Goal: Task Accomplishment & Management: Manage account settings

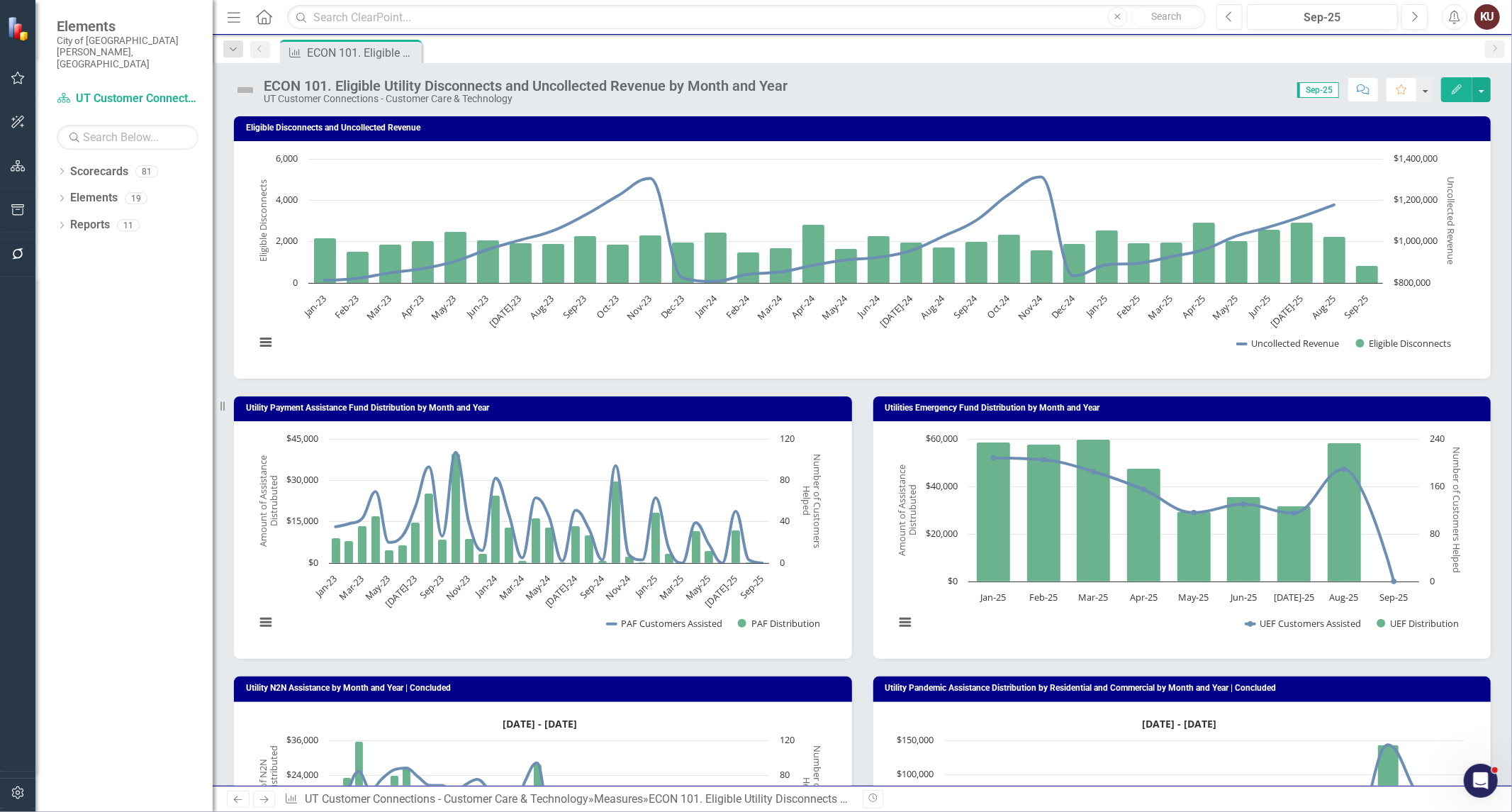
click at [1229, 17] on icon "Previous" at bounding box center [1229, 17] width 8 height 13
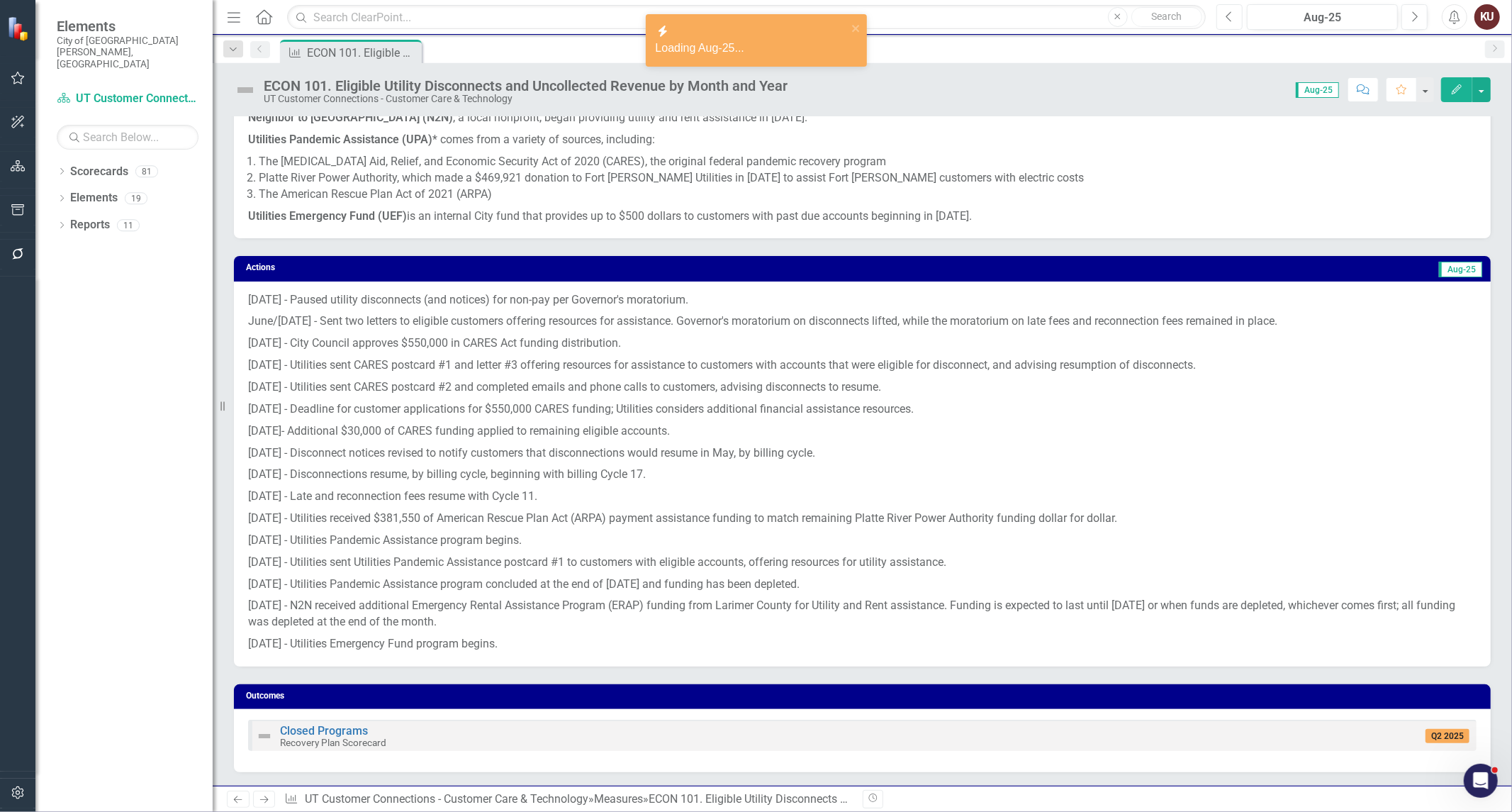
scroll to position [1103, 0]
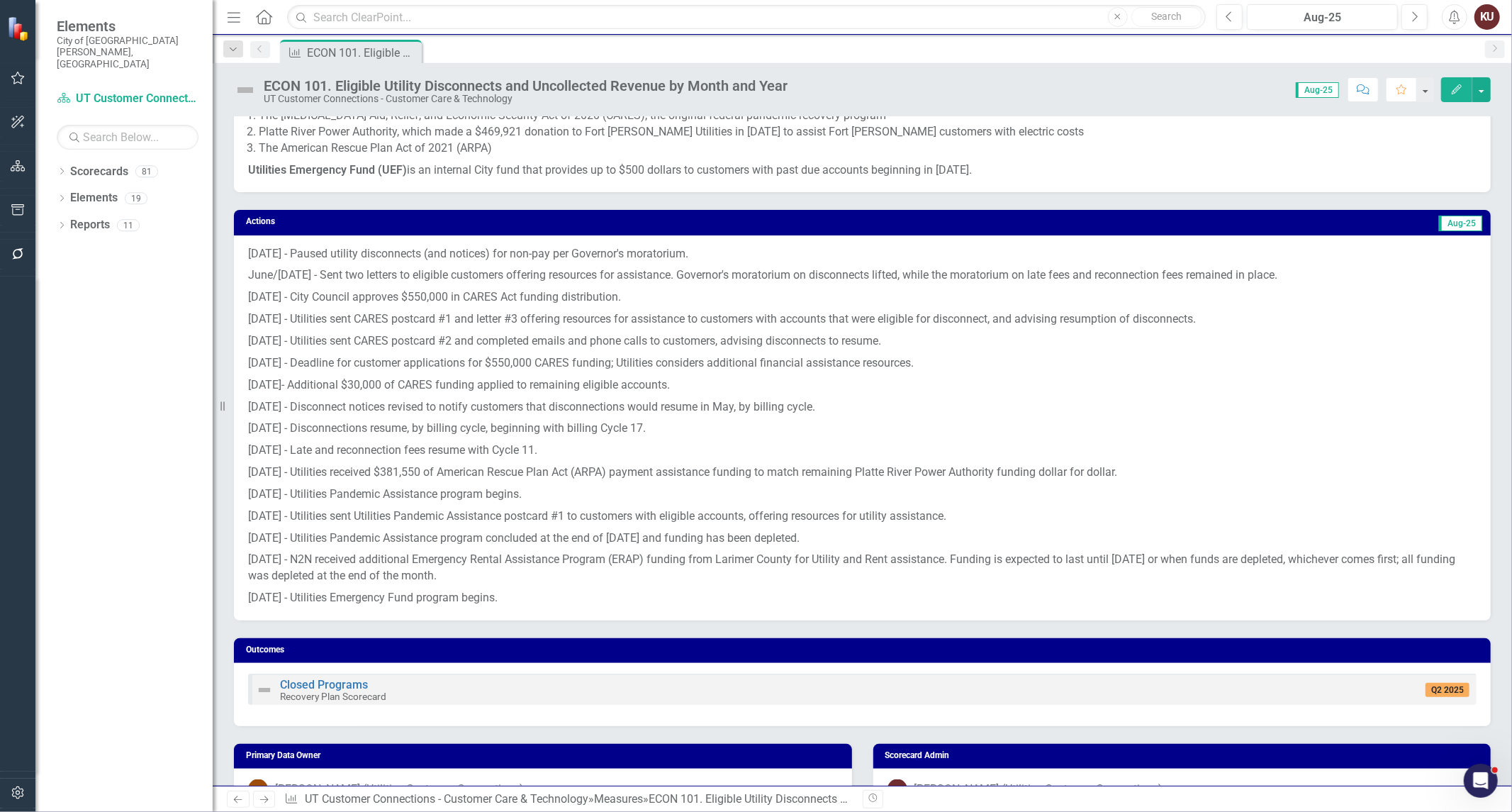
click at [458, 357] on p "[DATE] - Deadline for customer applications for $550,000 CARES funding; Utiliti…" at bounding box center [862, 363] width 1228 height 22
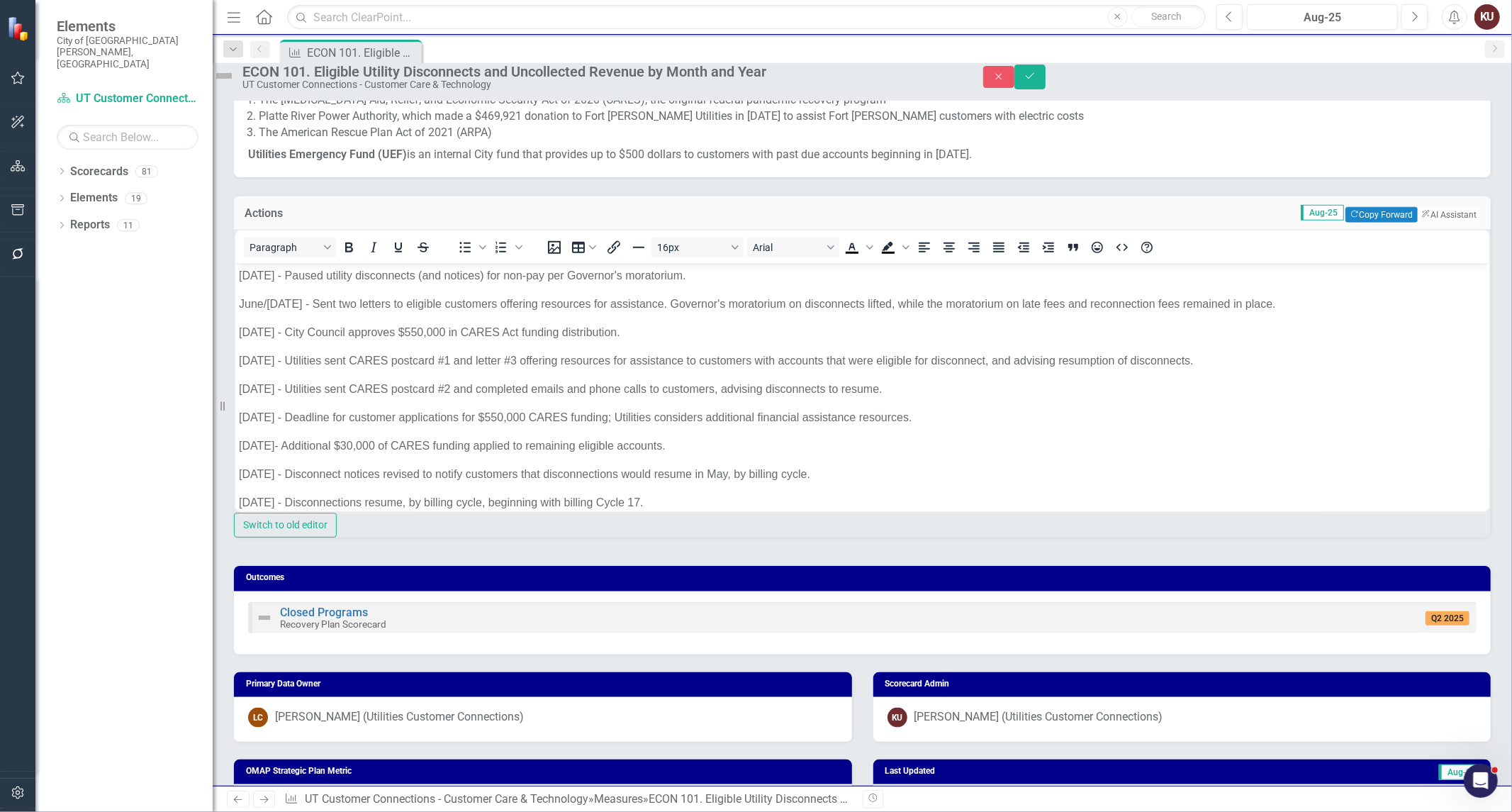
scroll to position [0, 0]
click at [425, 344] on body "[DATE] - Paused utility disconnects (and notices) for non-pay per Governor's mo…" at bounding box center [862, 503] width 1254 height 478
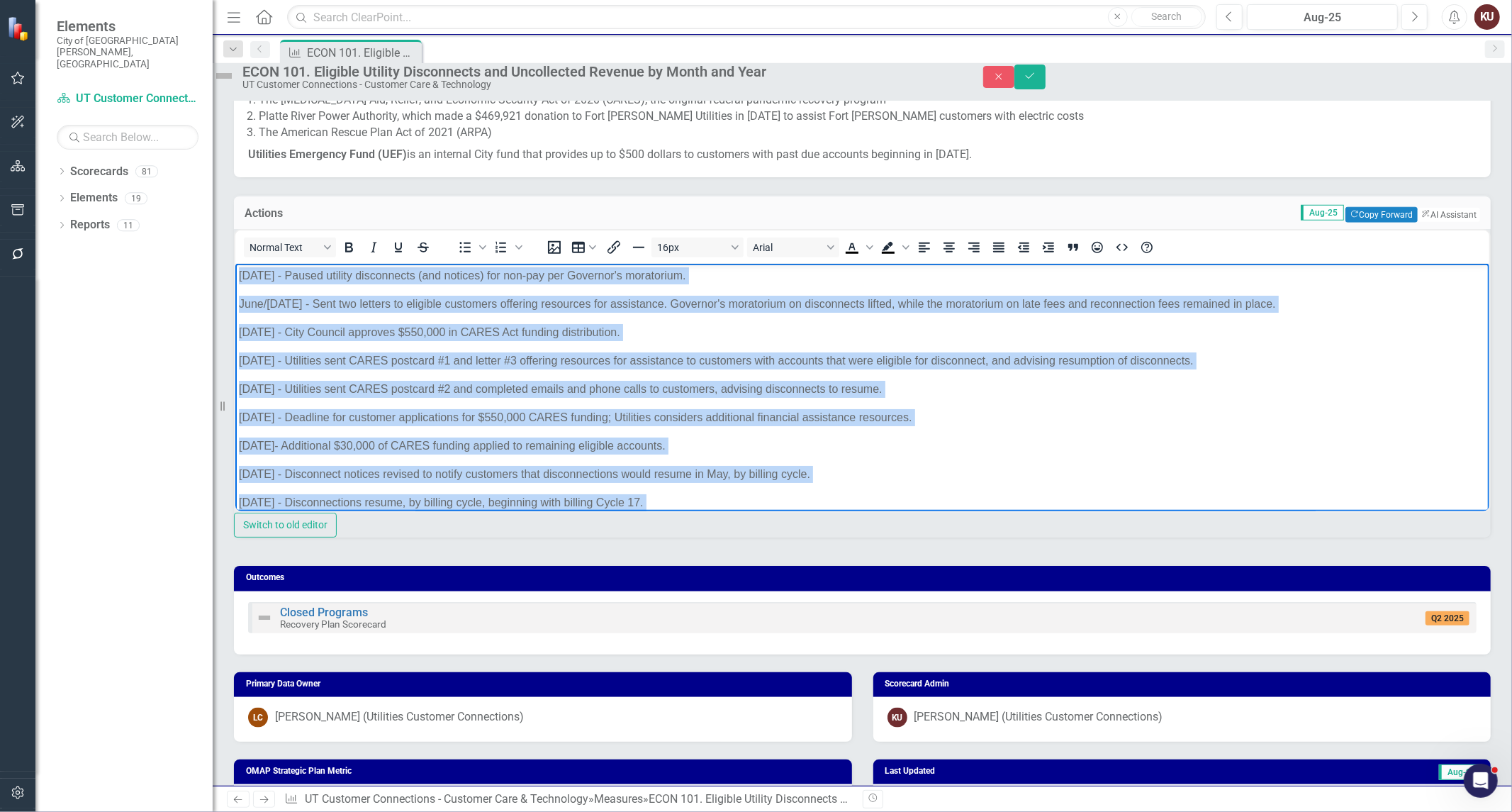
copy body "[DATE] - Paused utility disconnects (and notices) for non-pay per Governor's mo…"
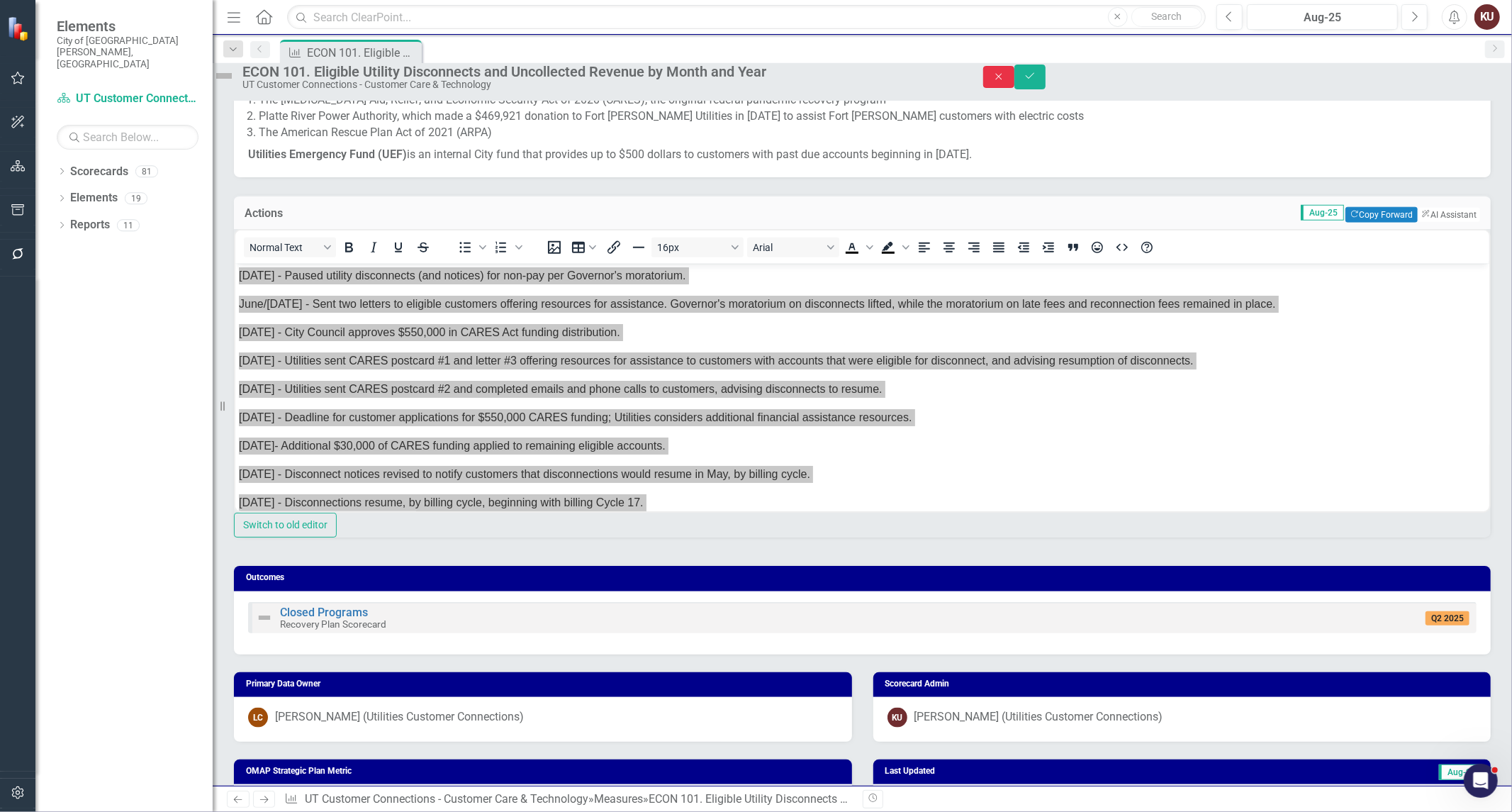
drag, startPoint x: 1433, startPoint y: 88, endPoint x: 1411, endPoint y: 21, distance: 70.5
click at [1015, 87] on button "Close" at bounding box center [999, 76] width 31 height 22
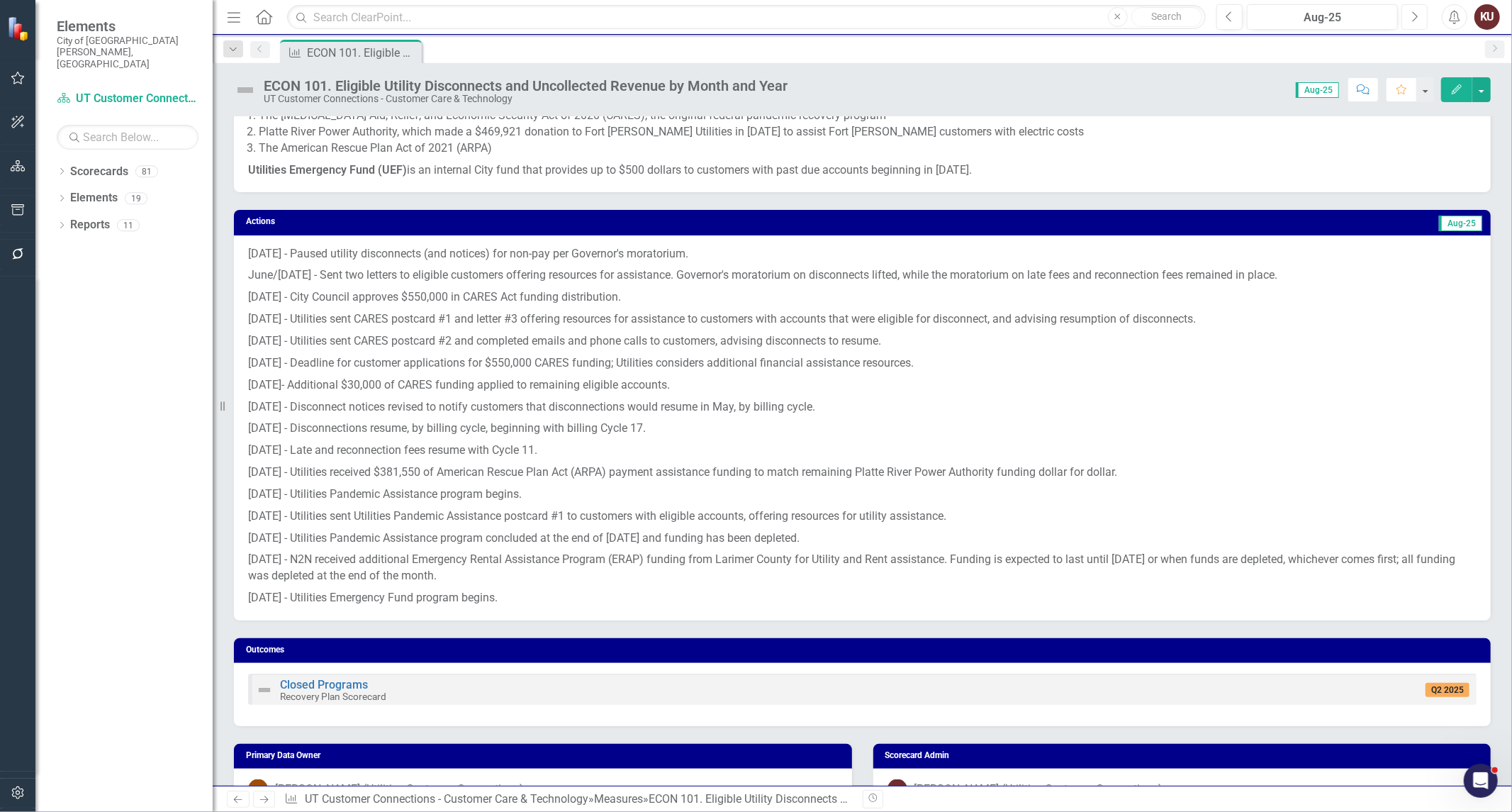
click at [1411, 16] on icon "Next" at bounding box center [1414, 17] width 8 height 13
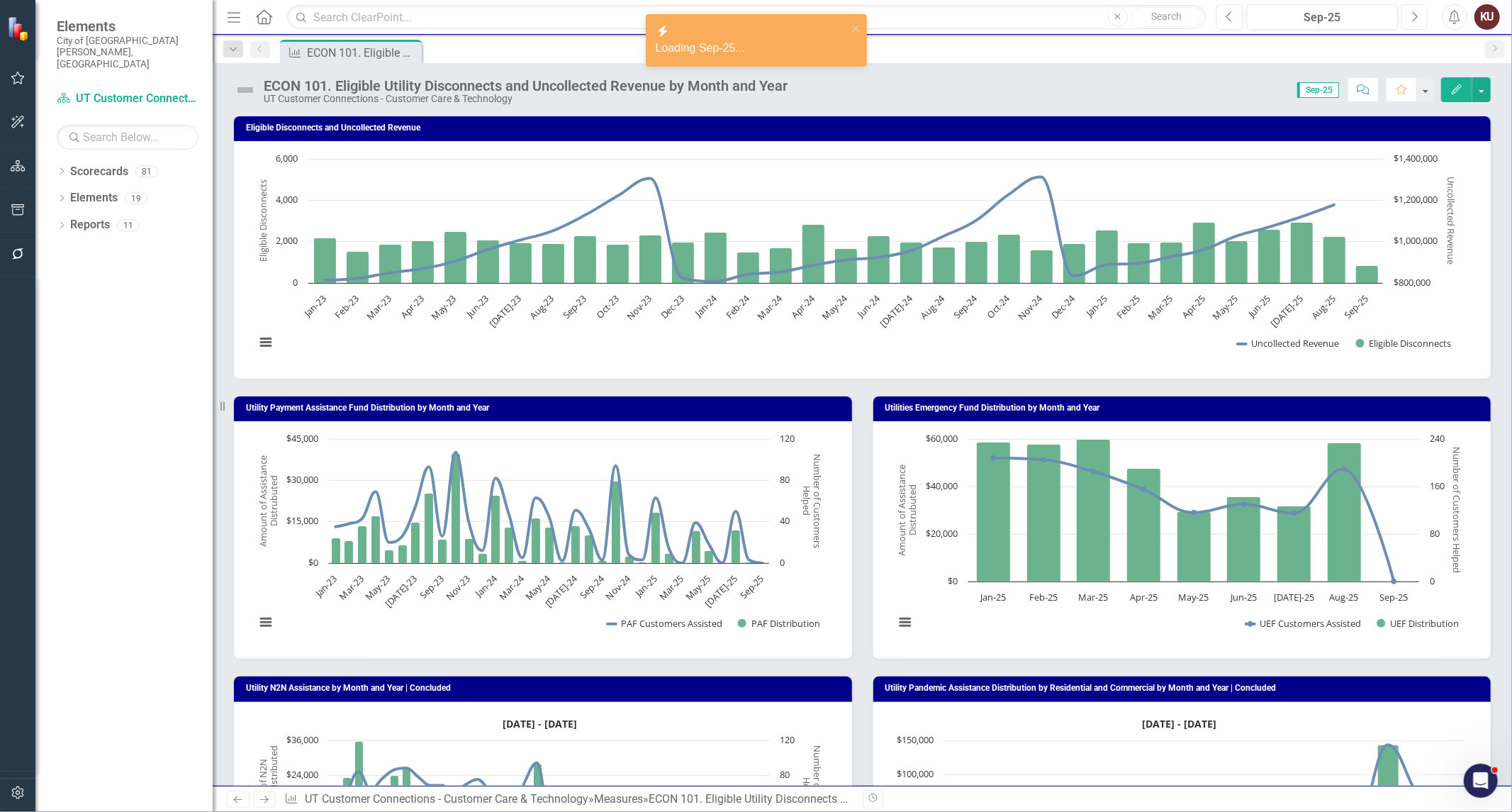
scroll to position [1024, 0]
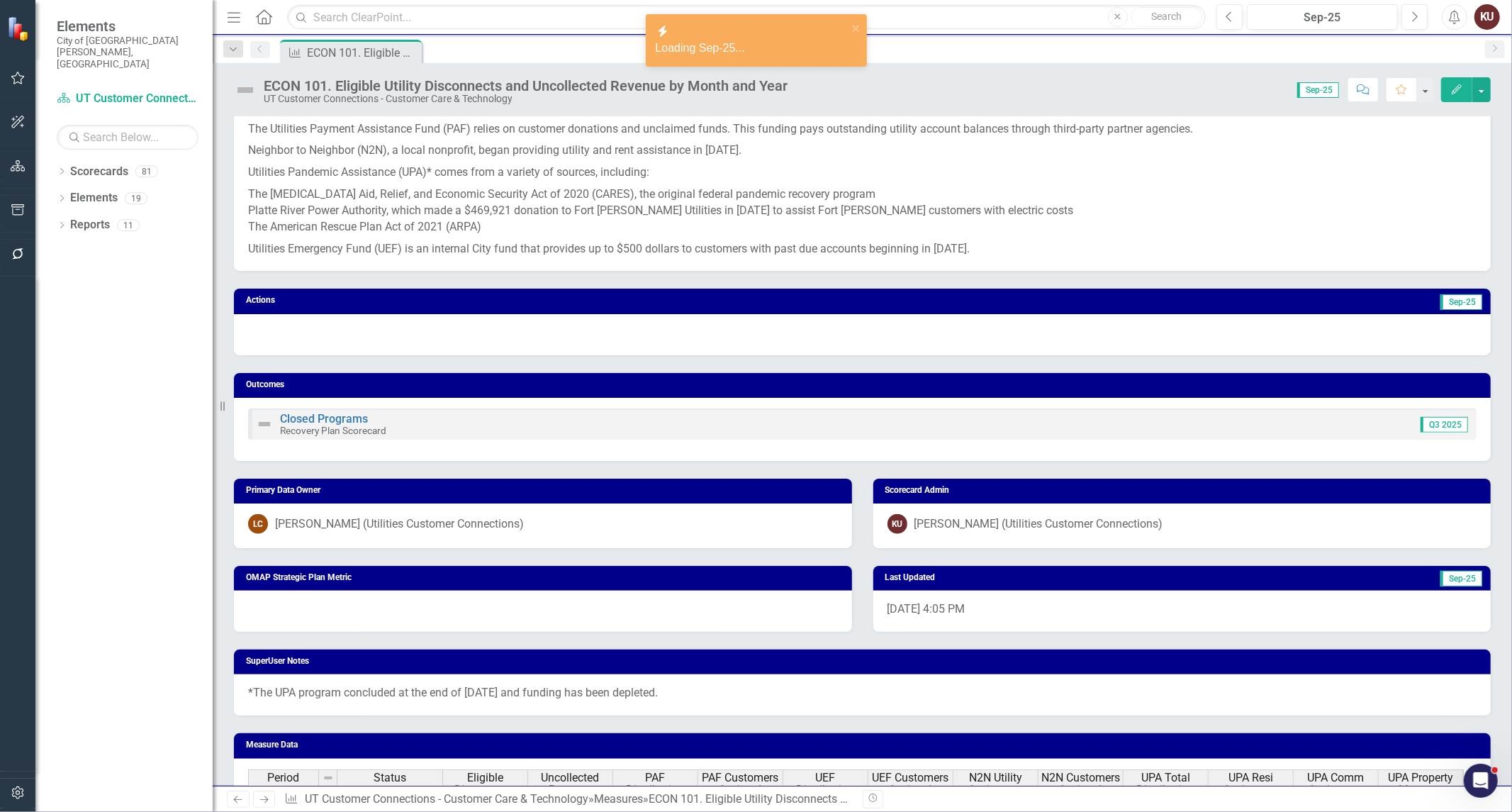
click at [355, 327] on div at bounding box center [862, 335] width 1256 height 41
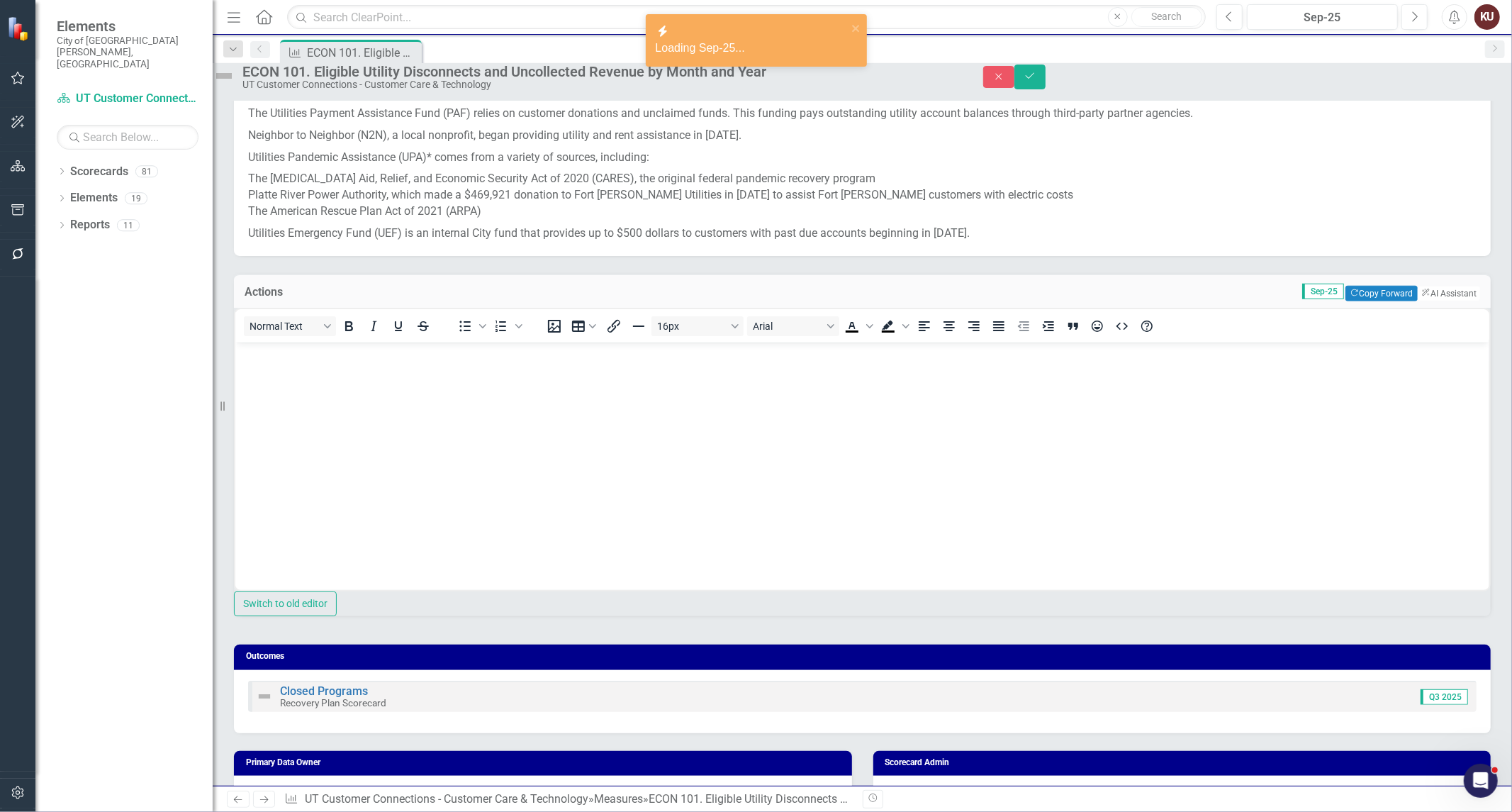
scroll to position [0, 0]
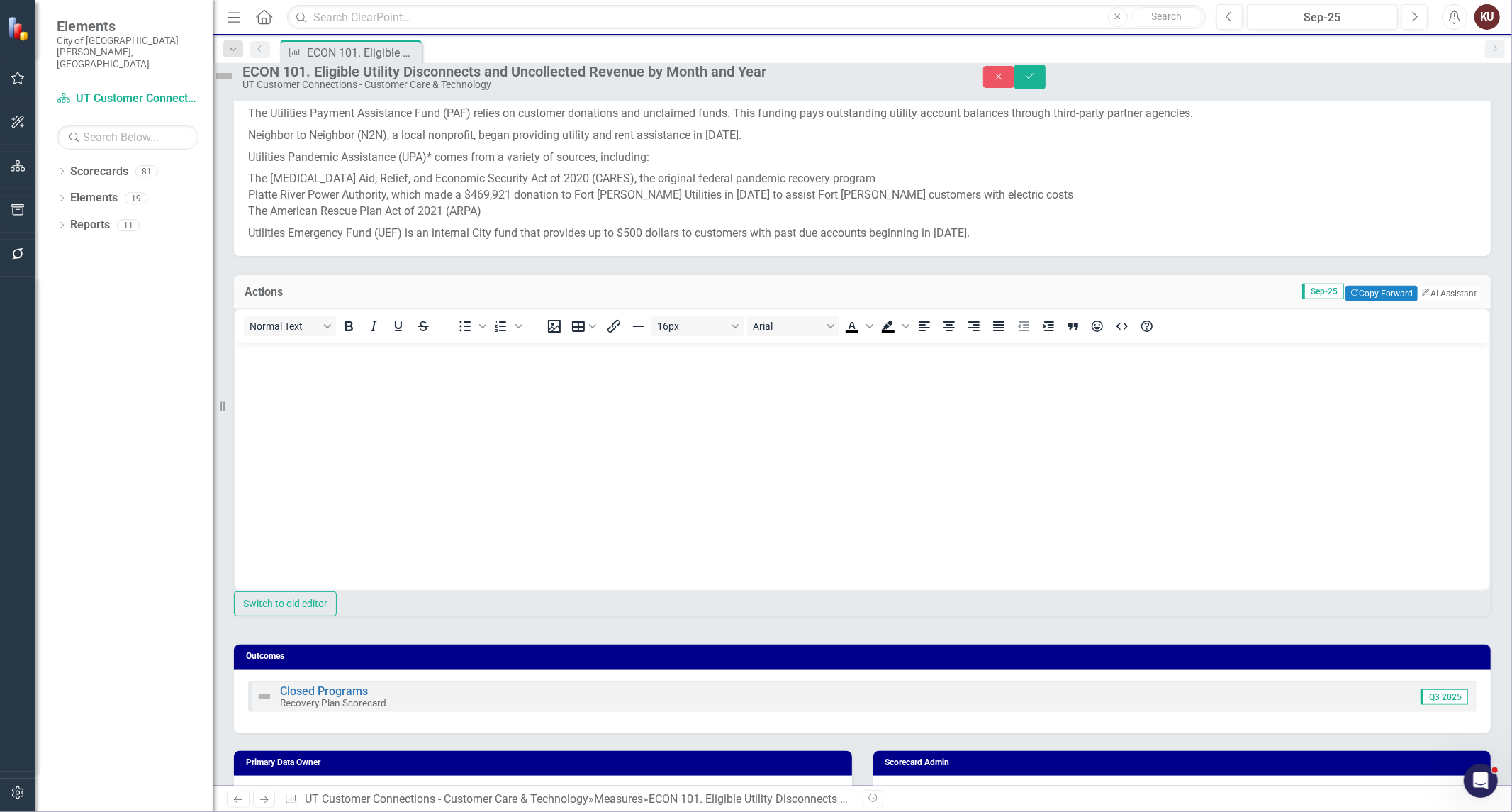
click at [449, 451] on body "Rich Text Area. Press ALT-0 for help." at bounding box center [862, 449] width 1254 height 213
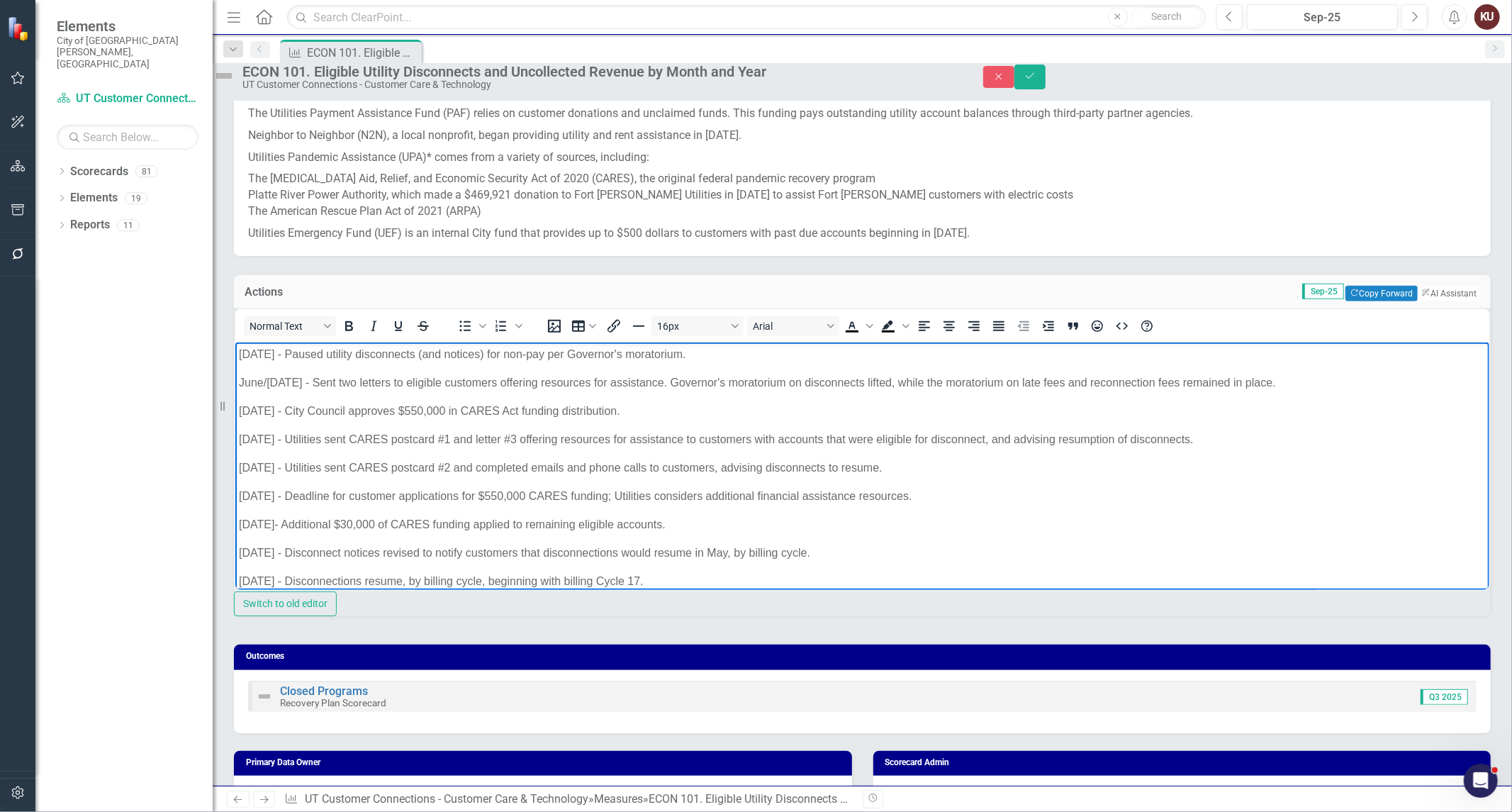
scroll to position [211, 0]
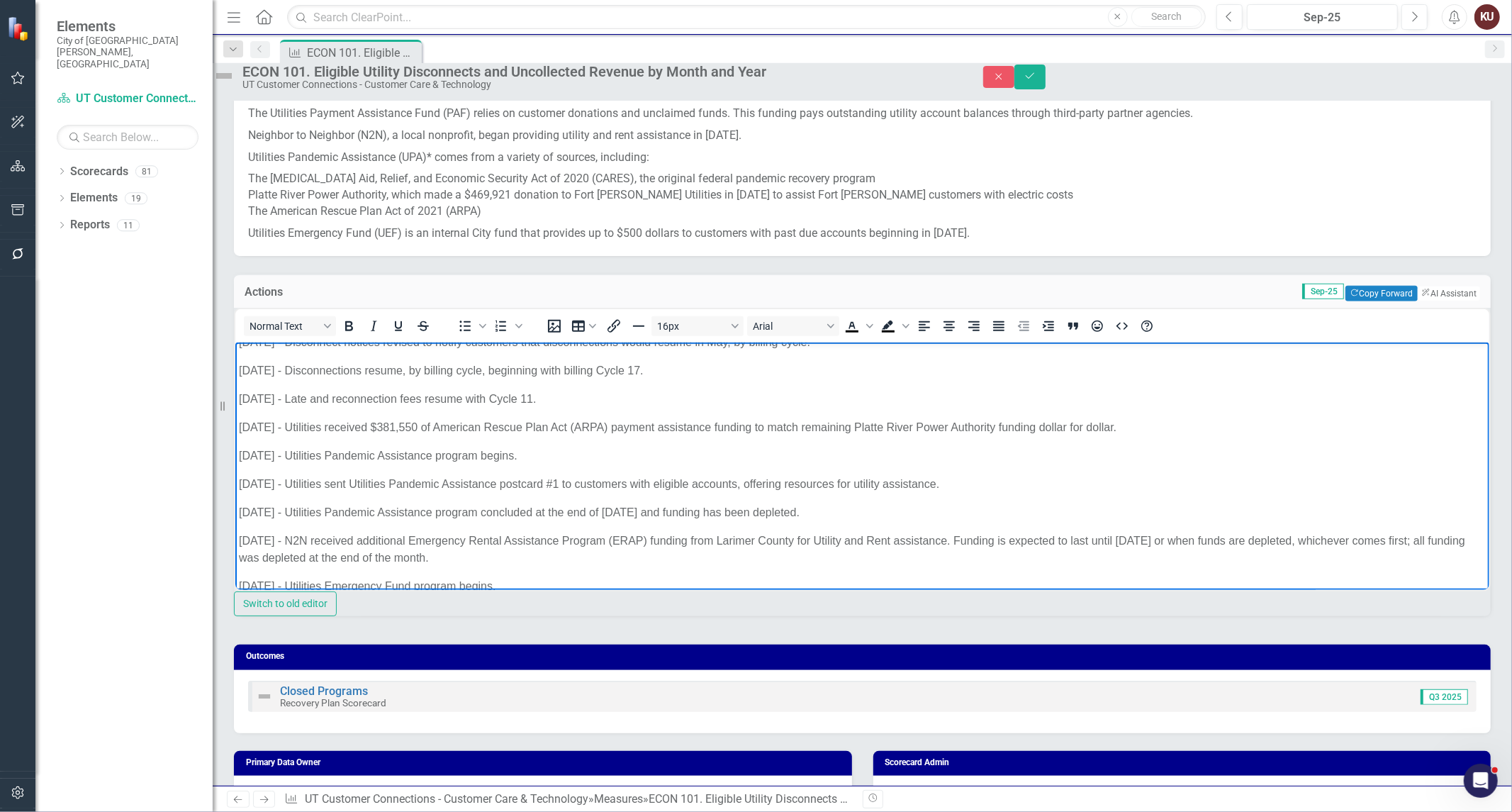
click at [1036, 81] on icon "Save" at bounding box center [1030, 76] width 13 height 10
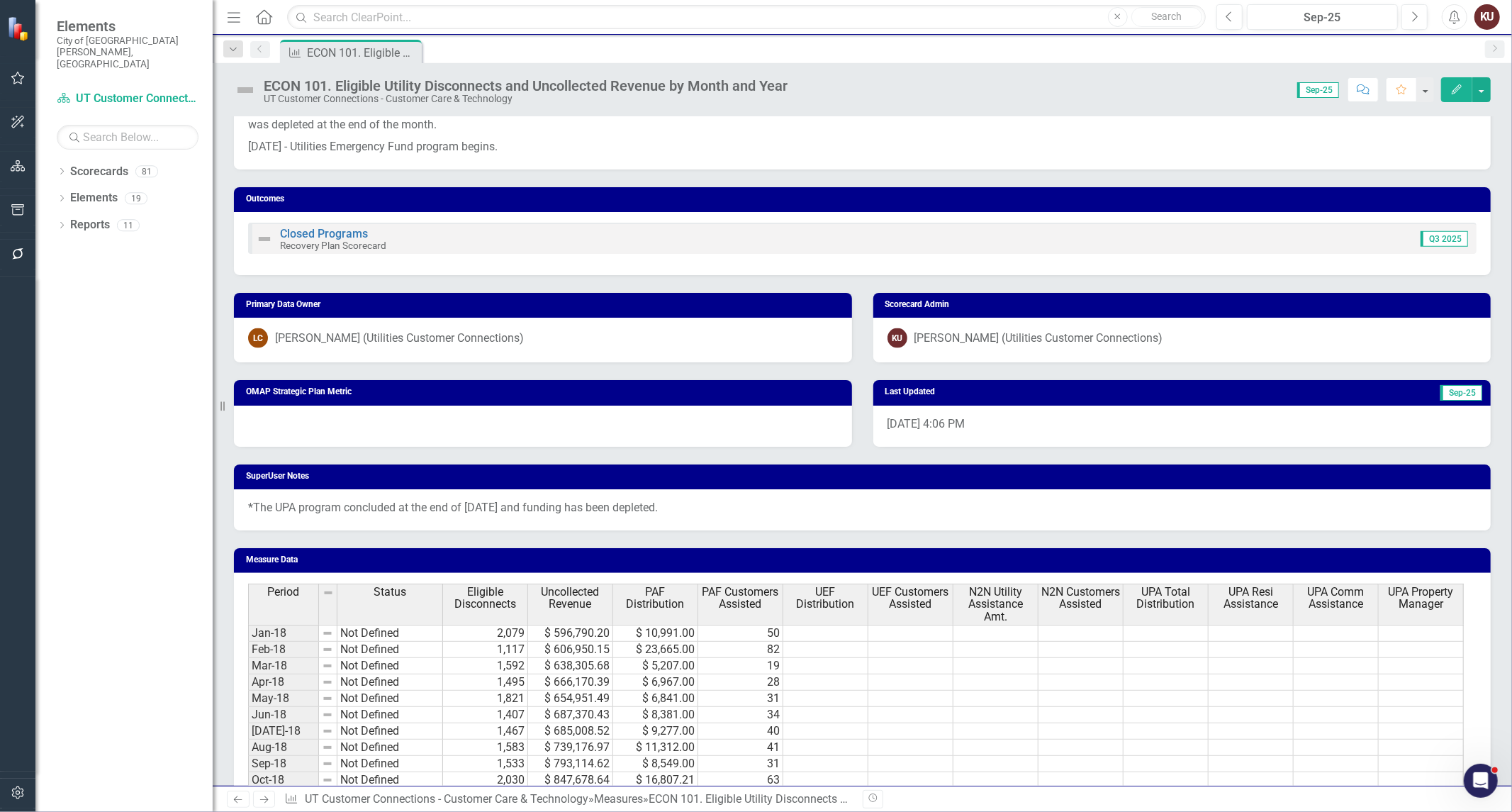
scroll to position [1576, 0]
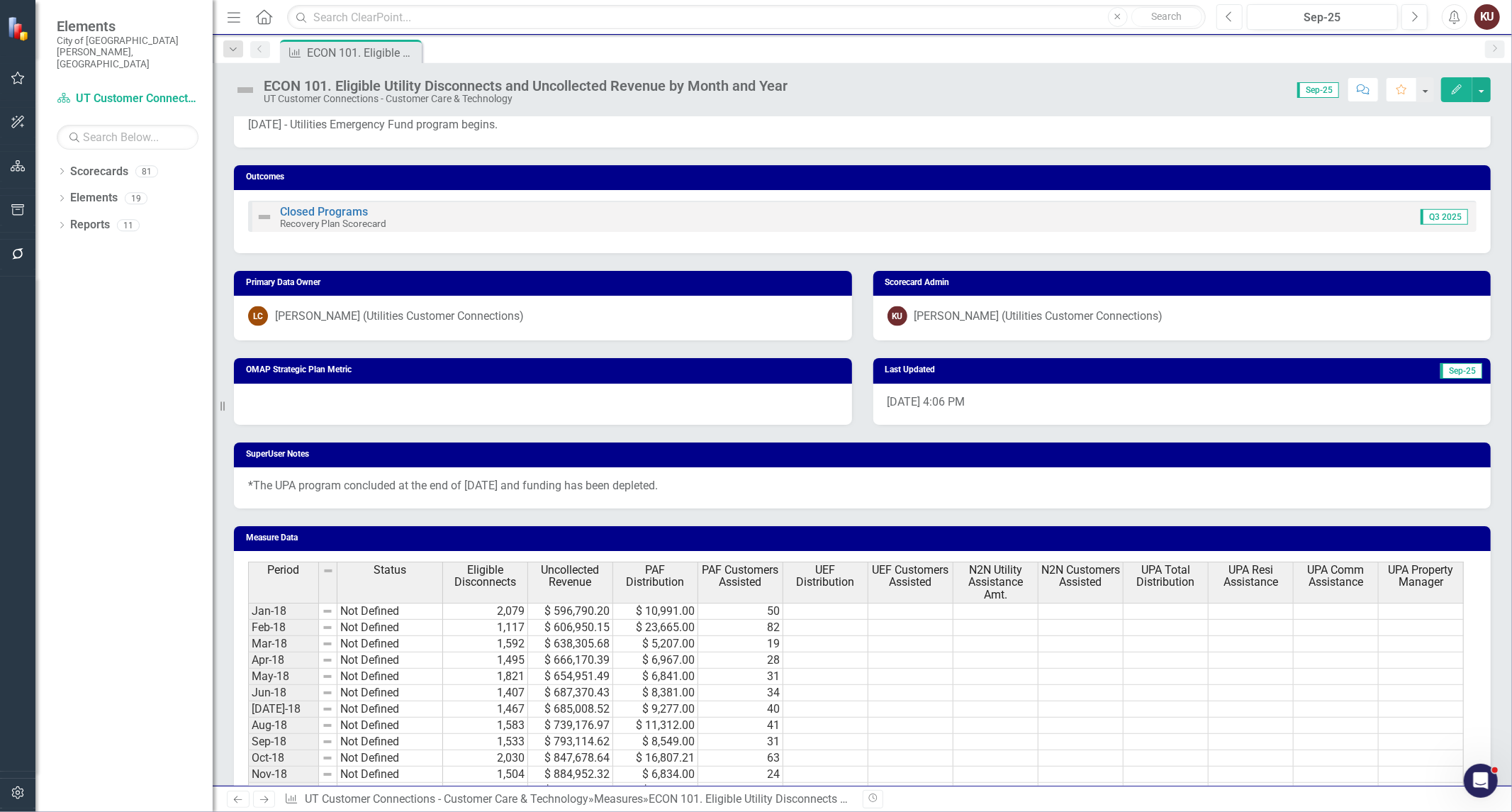
click at [1231, 14] on icon "Previous" at bounding box center [1229, 17] width 8 height 13
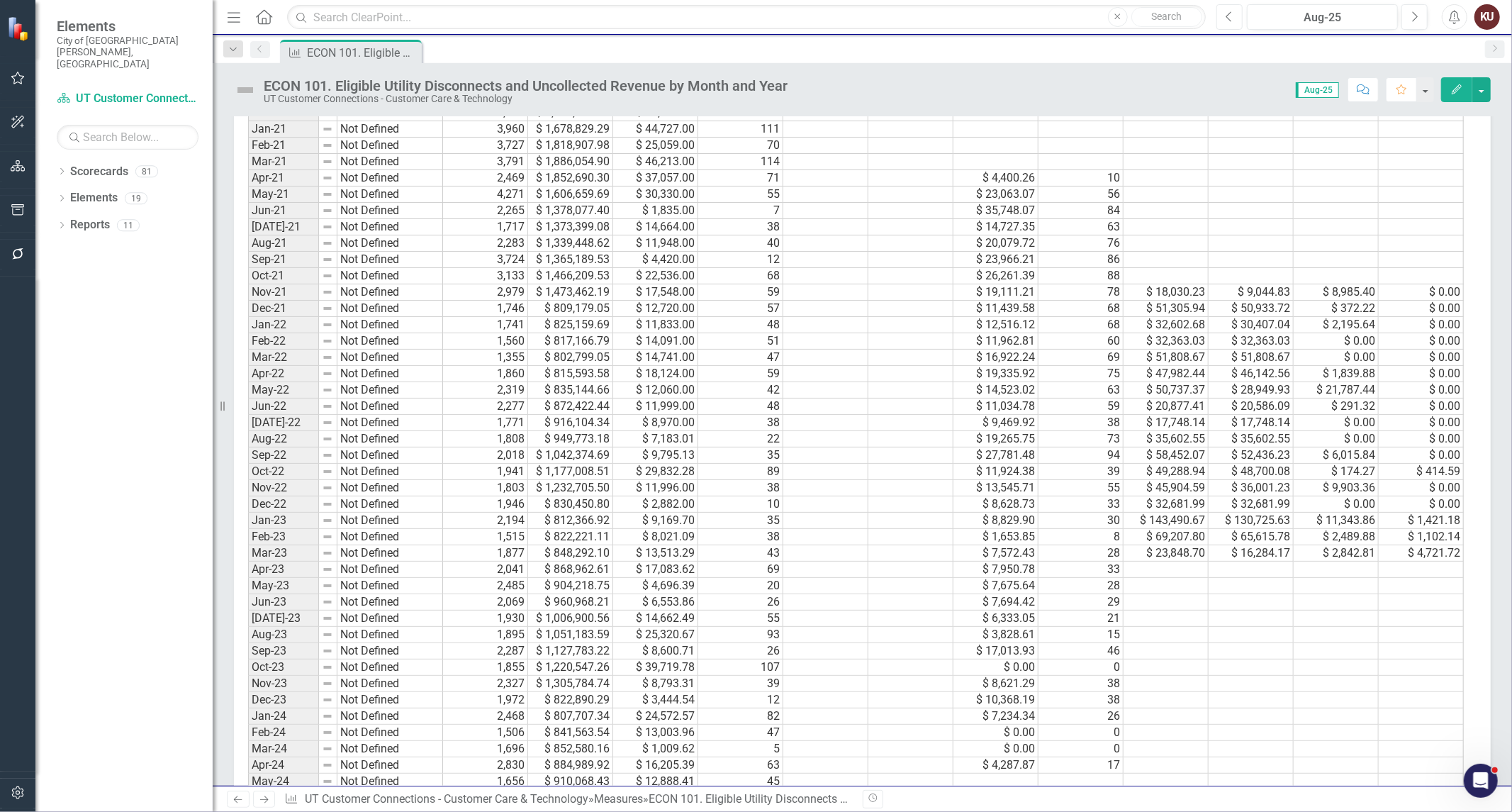
scroll to position [3004, 0]
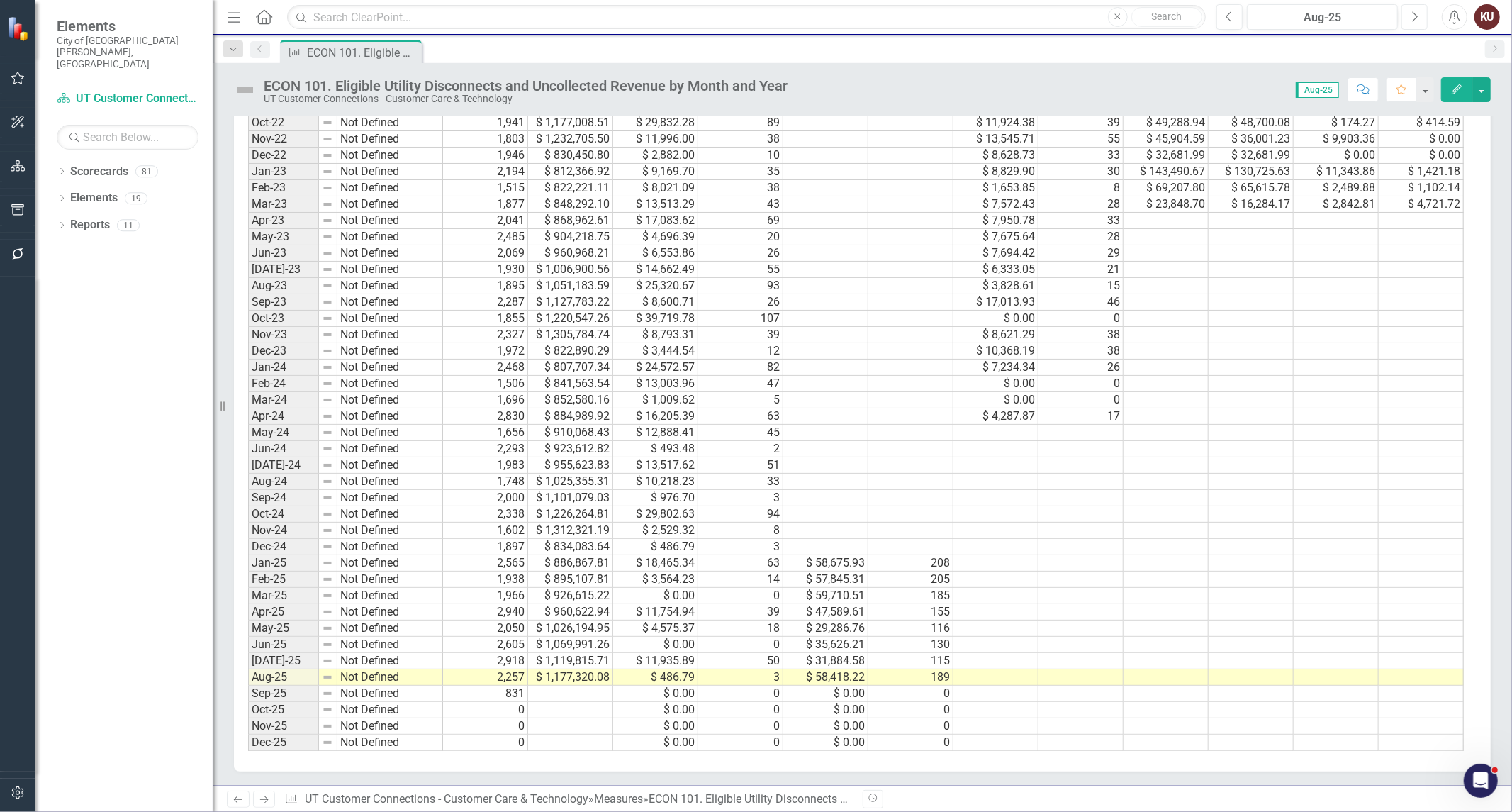
click at [1423, 19] on button "Next" at bounding box center [1414, 17] width 26 height 25
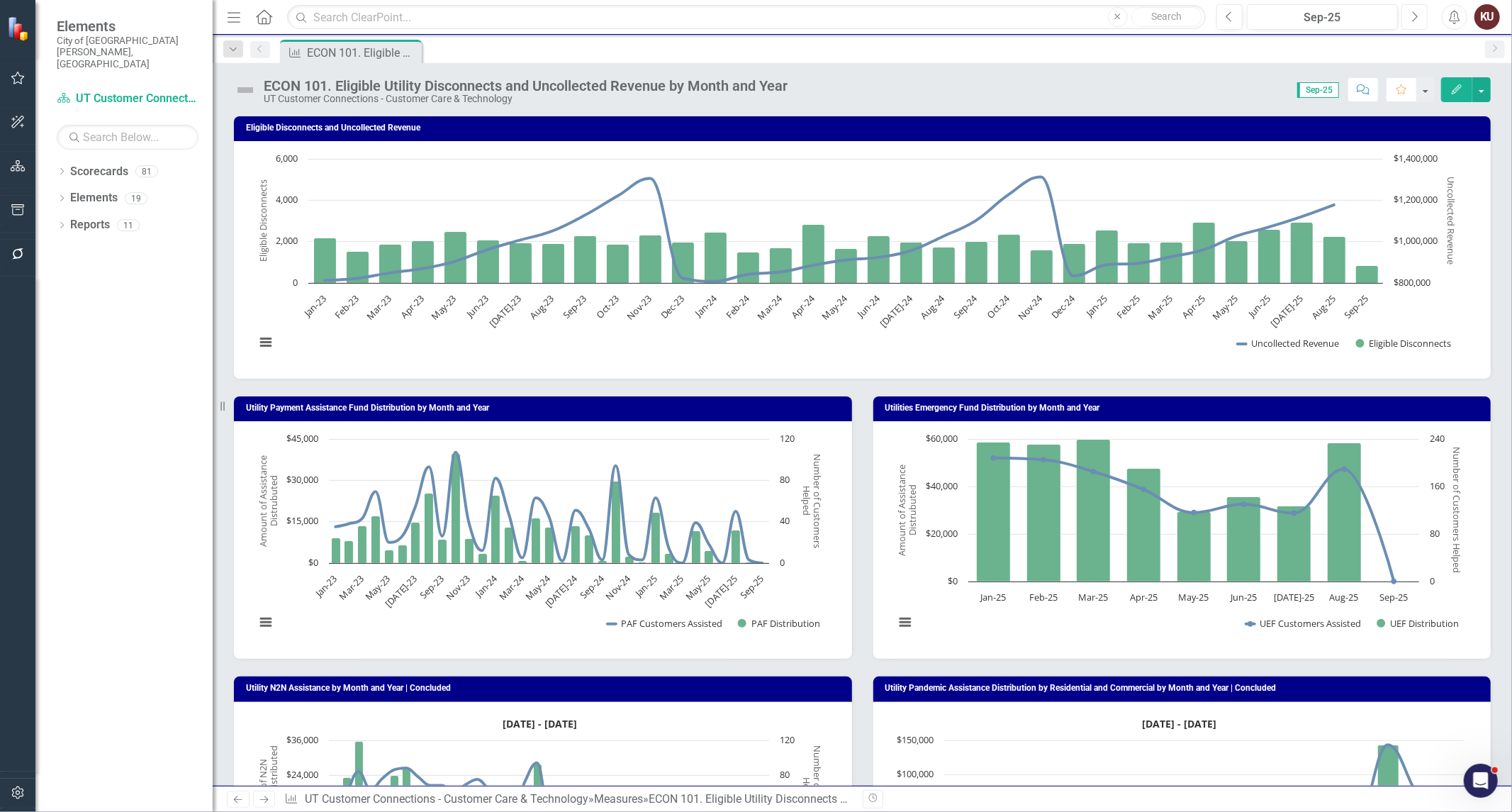
scroll to position [3004, 0]
